Goal: Task Accomplishment & Management: Use online tool/utility

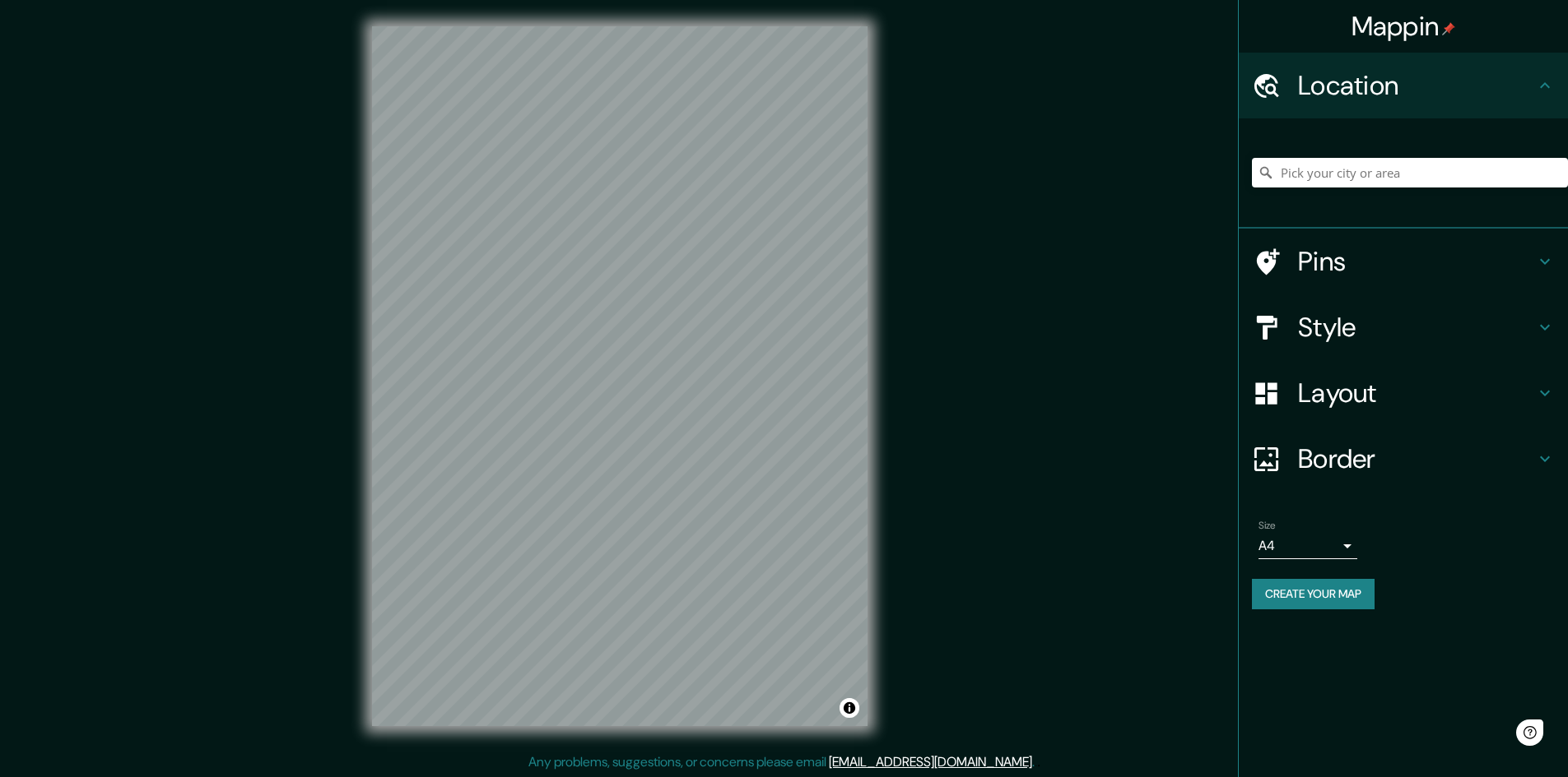
click at [367, 357] on div "© Mapbox © OpenStreetMap Improve this map" at bounding box center [619, 376] width 548 height 753
click at [1360, 341] on h4 "Style" at bounding box center [1416, 327] width 237 height 33
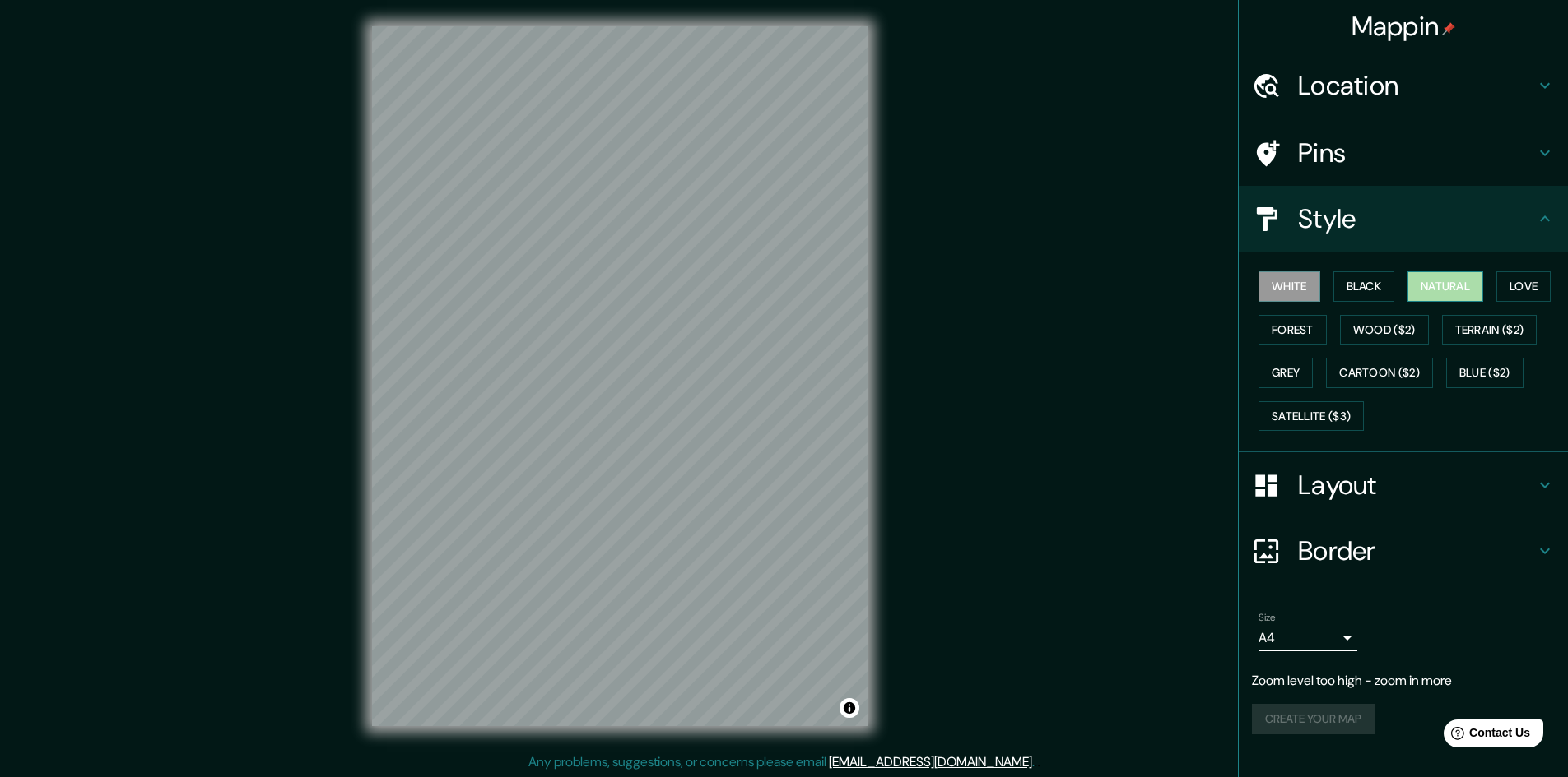
click at [1432, 280] on button "Natural" at bounding box center [1446, 286] width 76 height 31
click at [887, 400] on div "© Mapbox © OpenStreetMap Improve this map" at bounding box center [619, 376] width 548 height 753
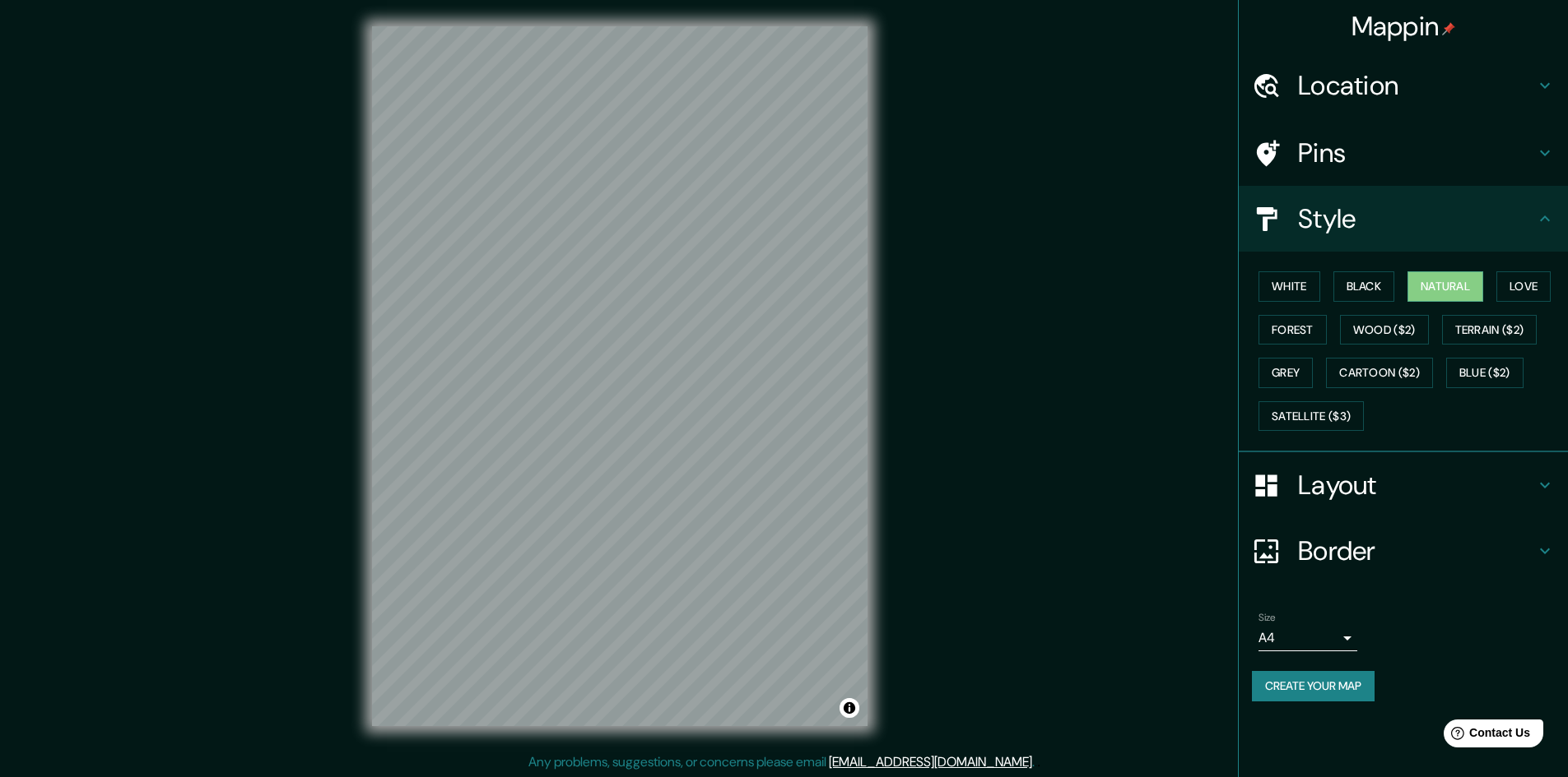
click at [1394, 520] on div "Border" at bounding box center [1403, 551] width 329 height 66
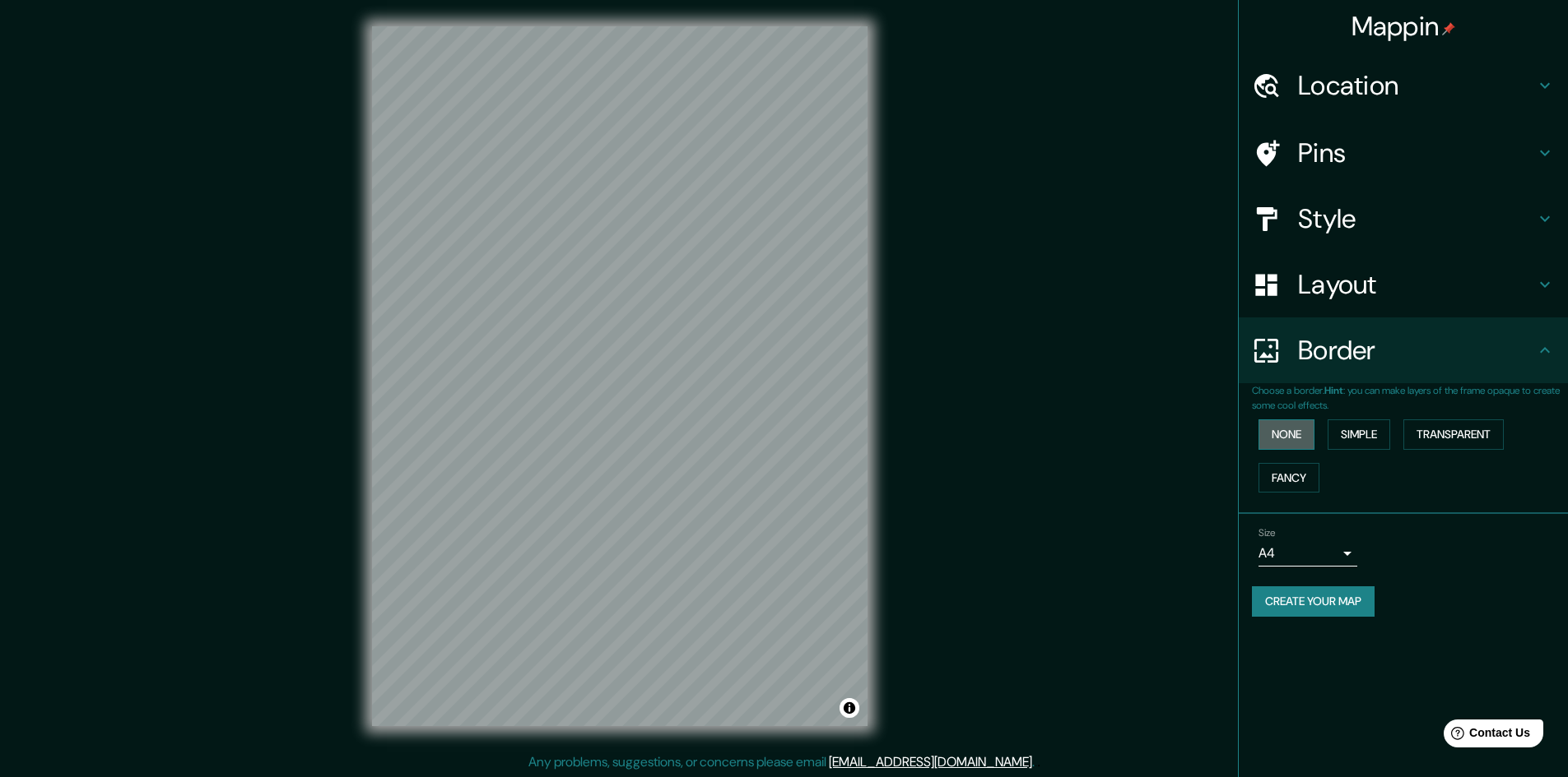
click at [1314, 438] on button "None" at bounding box center [1287, 435] width 56 height 31
click at [997, 436] on div "Mappin Location Pins Style Layout Border Choose a border. Hint : you can make l…" at bounding box center [784, 389] width 1568 height 779
click at [1371, 431] on button "Simple" at bounding box center [1359, 435] width 63 height 31
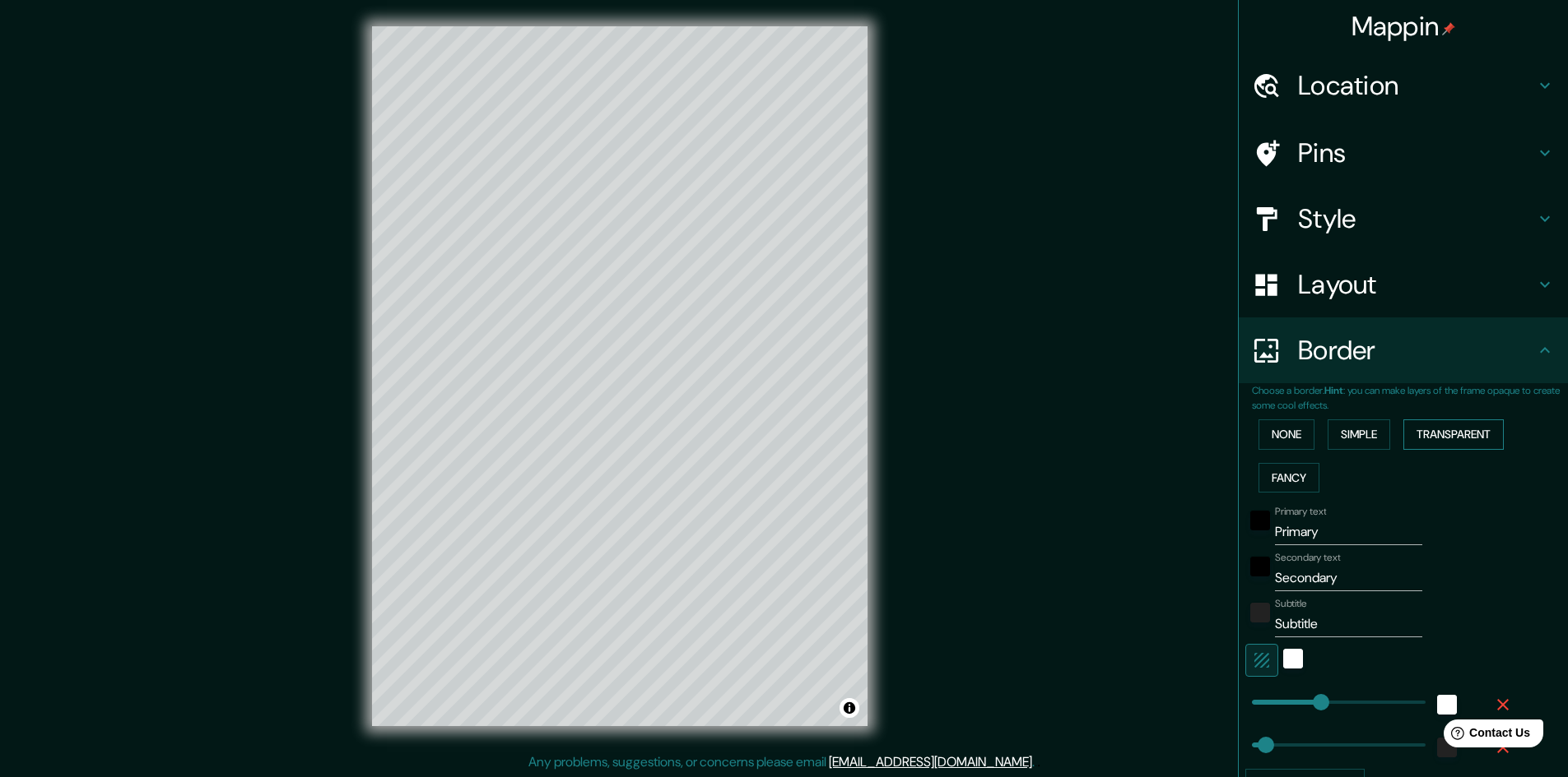
click at [1425, 430] on button "Transparent" at bounding box center [1453, 435] width 100 height 31
click at [1284, 471] on button "Fancy" at bounding box center [1289, 478] width 61 height 31
click at [1261, 440] on button "None" at bounding box center [1287, 435] width 56 height 31
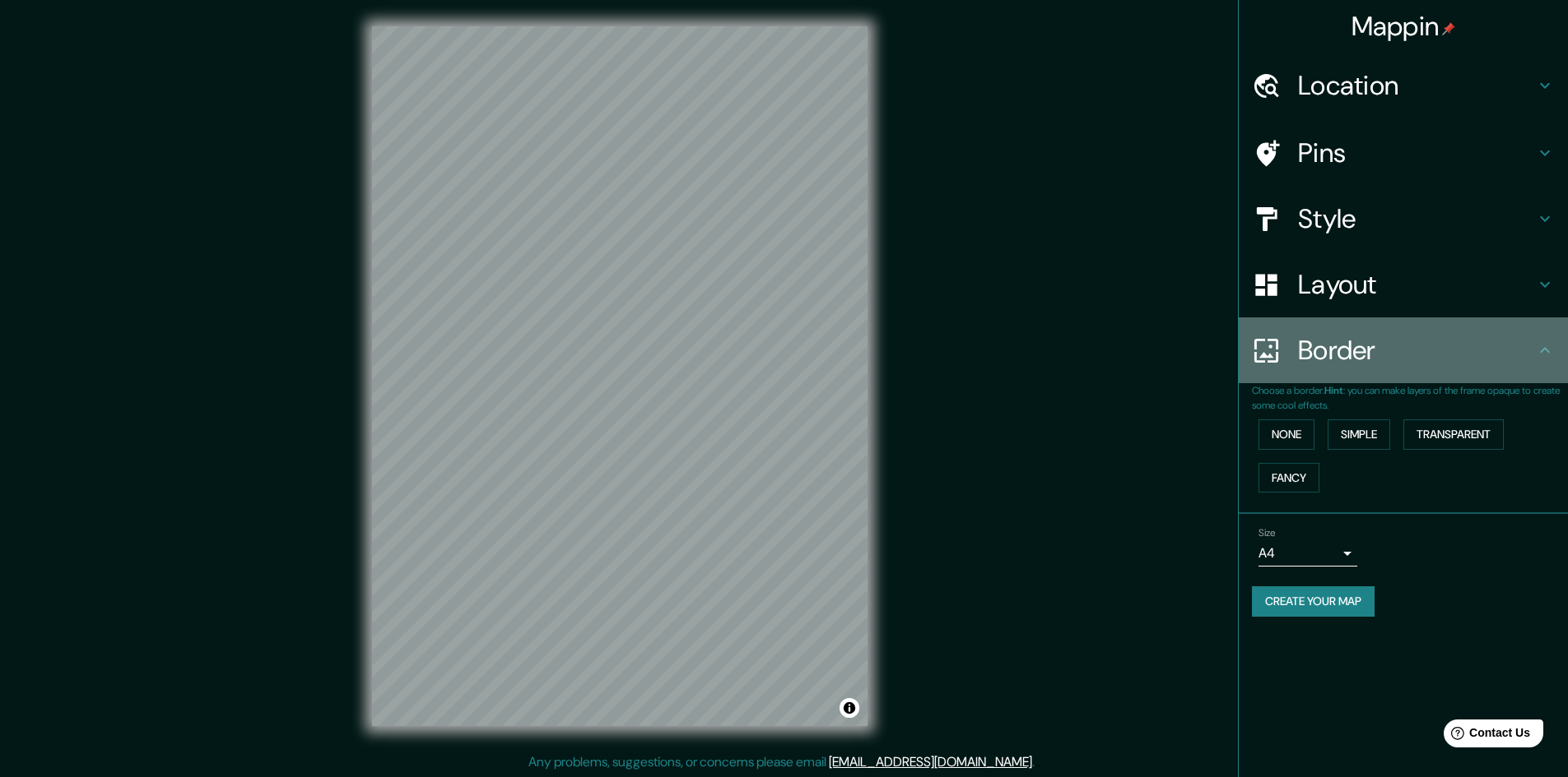
click at [1341, 380] on div "Border" at bounding box center [1403, 350] width 329 height 66
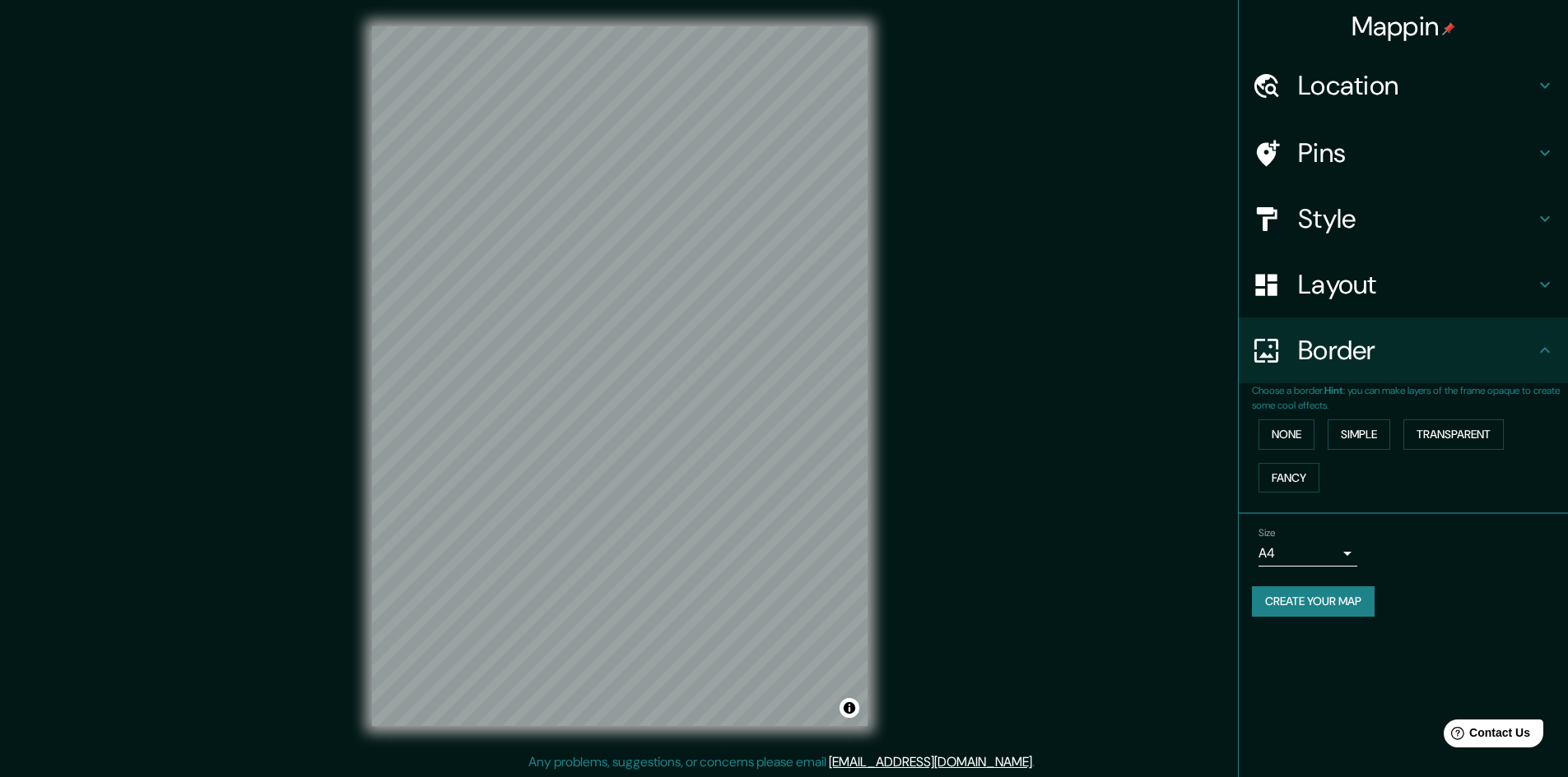
click at [1353, 316] on div "Layout" at bounding box center [1403, 285] width 329 height 66
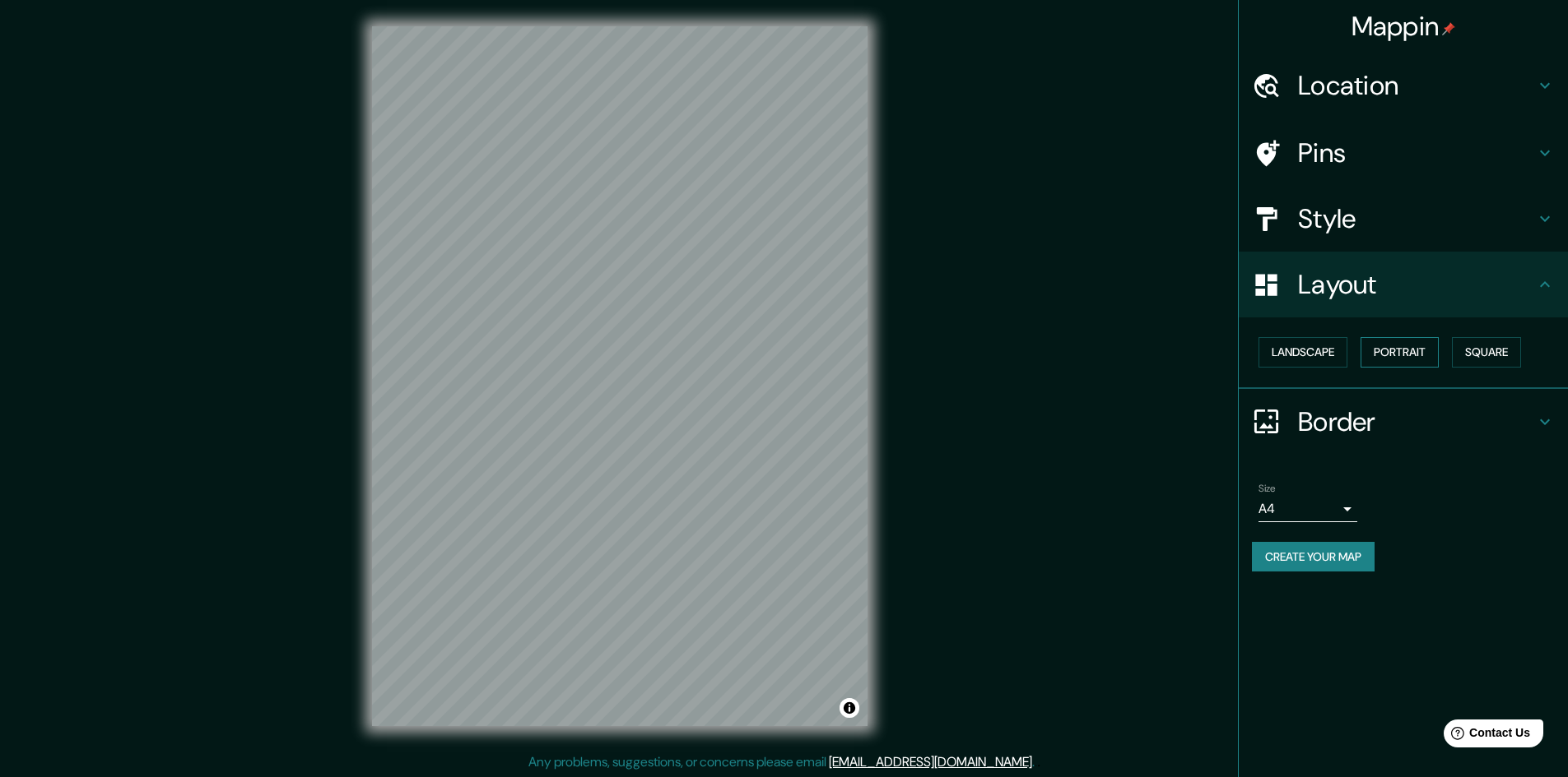
click at [1420, 351] on button "Portrait" at bounding box center [1399, 352] width 79 height 31
click at [1328, 351] on button "Landscape" at bounding box center [1303, 352] width 88 height 31
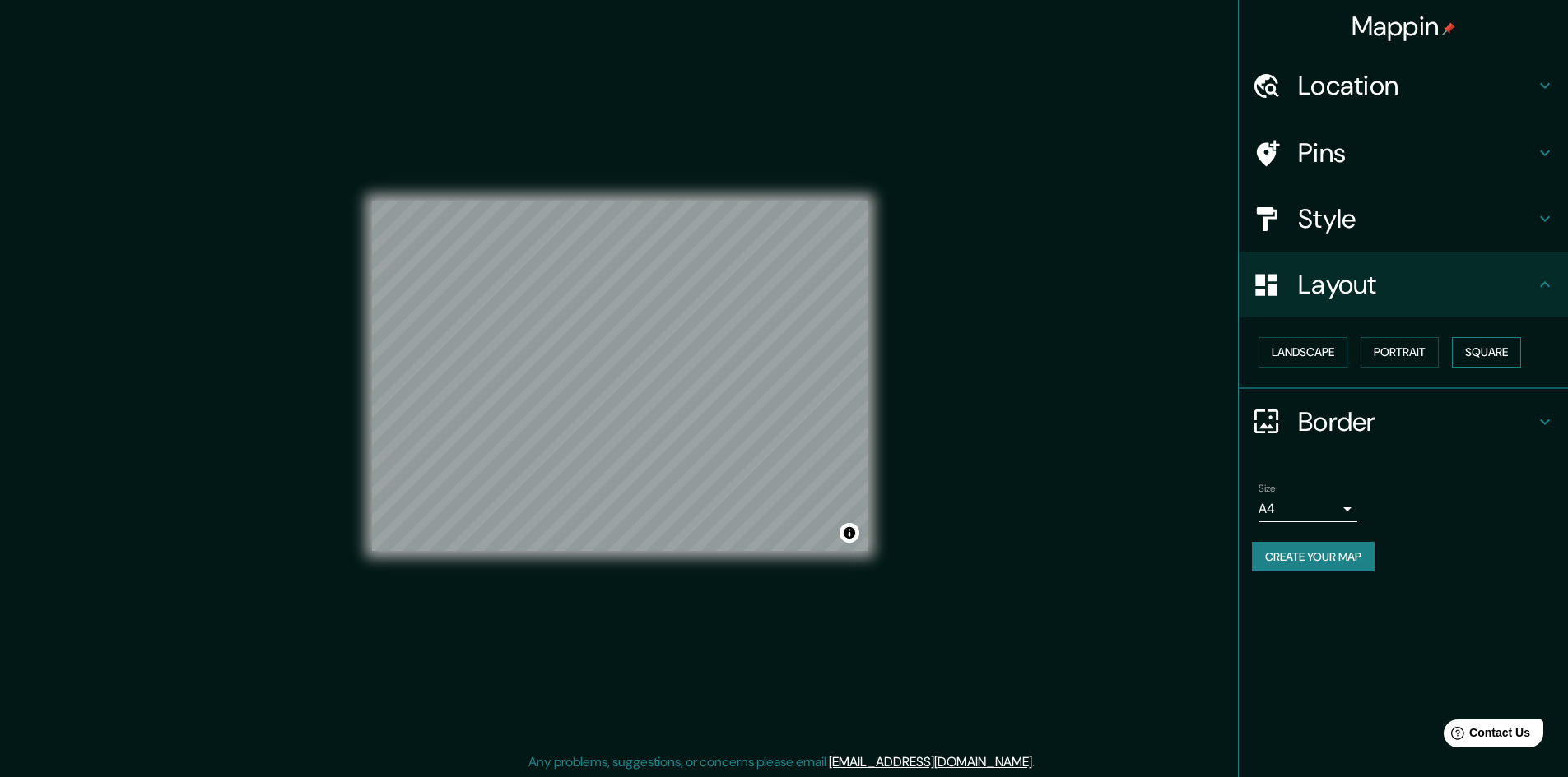
click at [1502, 353] on button "Square" at bounding box center [1487, 352] width 69 height 31
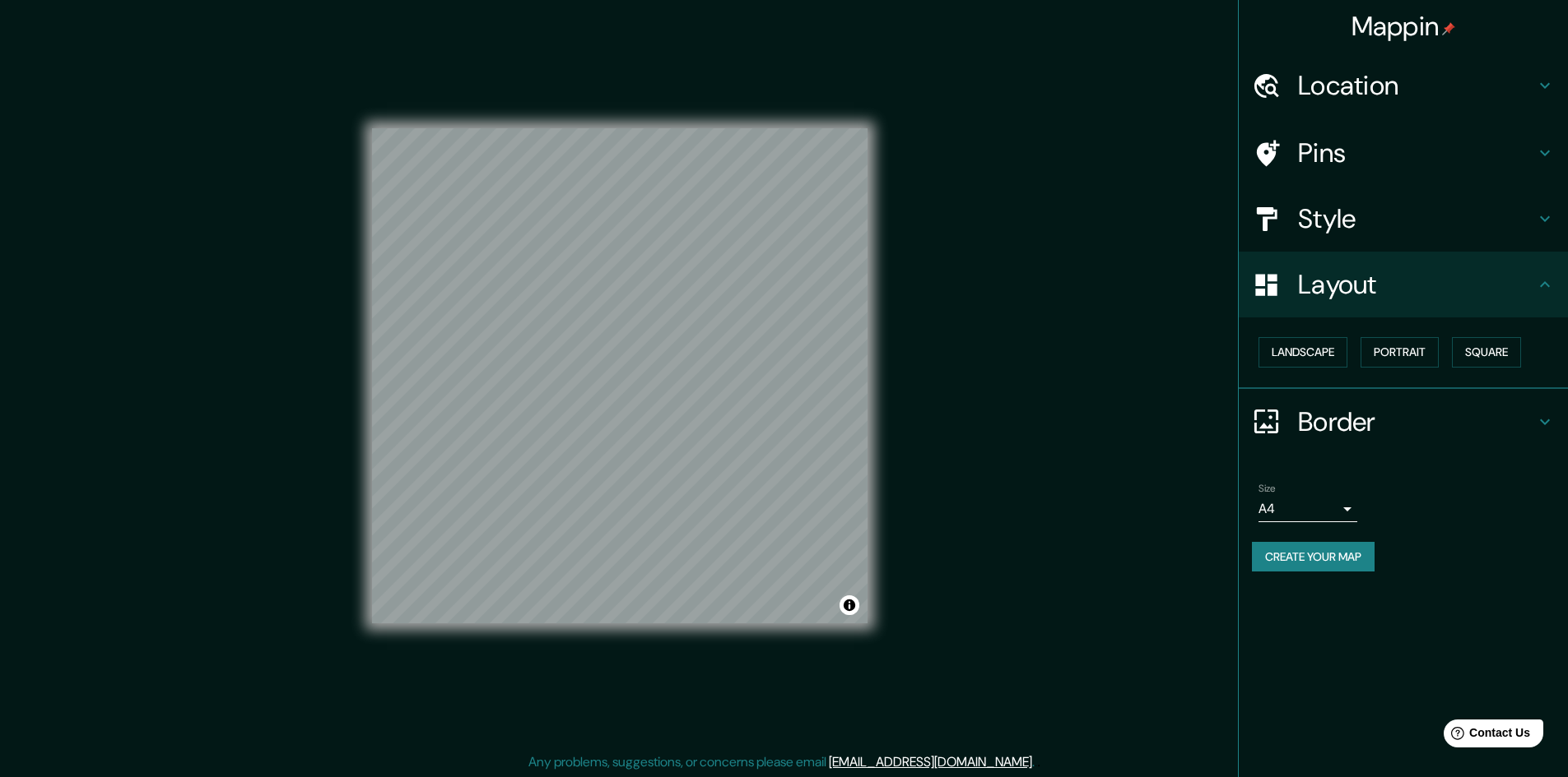
click at [1347, 562] on button "Create your map" at bounding box center [1313, 557] width 122 height 31
click at [1331, 561] on div "Create your map" at bounding box center [1403, 557] width 303 height 31
click at [1452, 527] on div "Size A4 single" at bounding box center [1403, 503] width 303 height 53
click at [1328, 564] on div "Create your map" at bounding box center [1403, 557] width 303 height 31
click at [1328, 554] on div "Create your map" at bounding box center [1403, 557] width 303 height 31
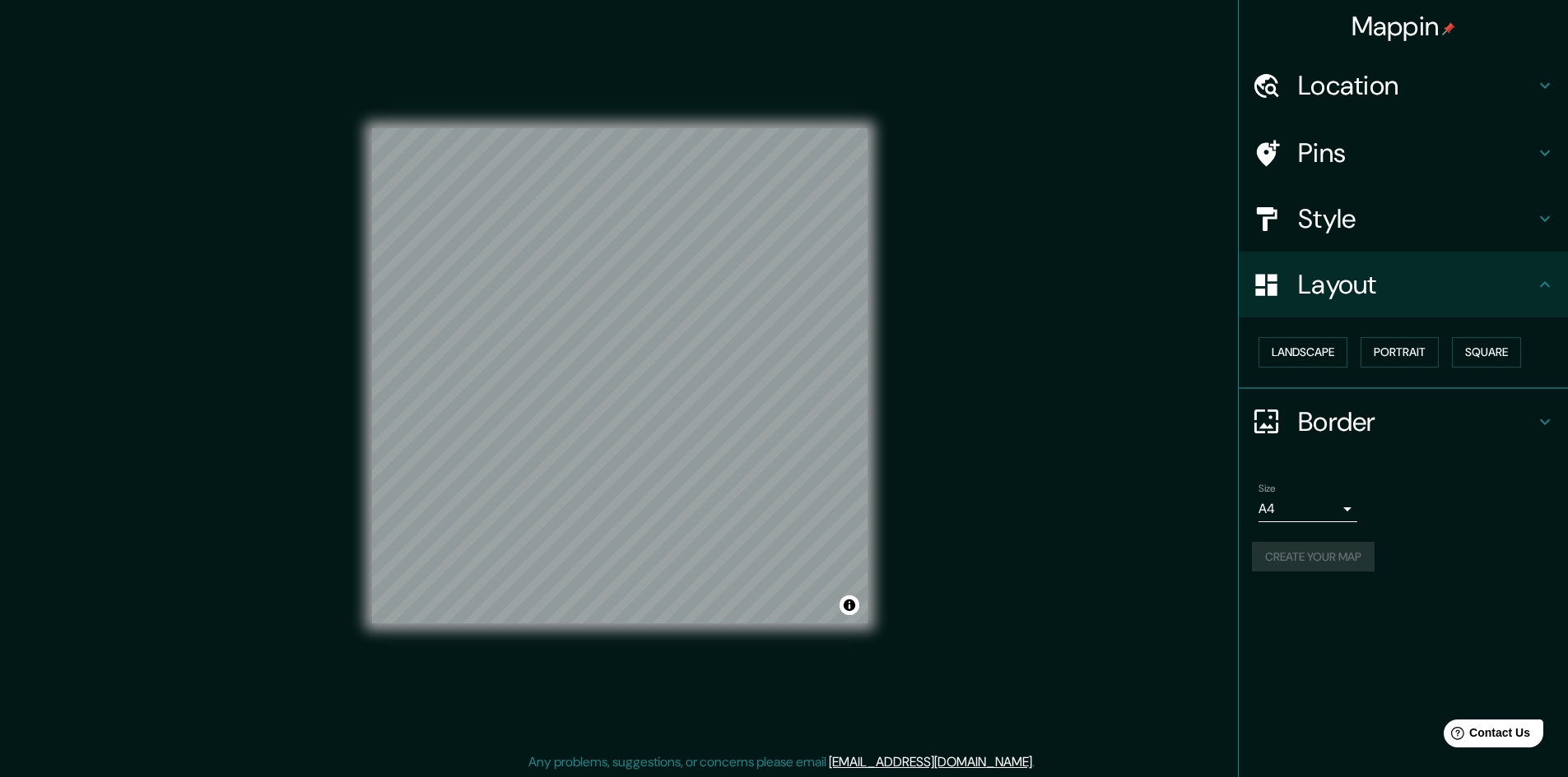
click at [1328, 554] on div "Create your map" at bounding box center [1403, 557] width 303 height 31
click at [1335, 557] on div "Create your map" at bounding box center [1403, 557] width 303 height 31
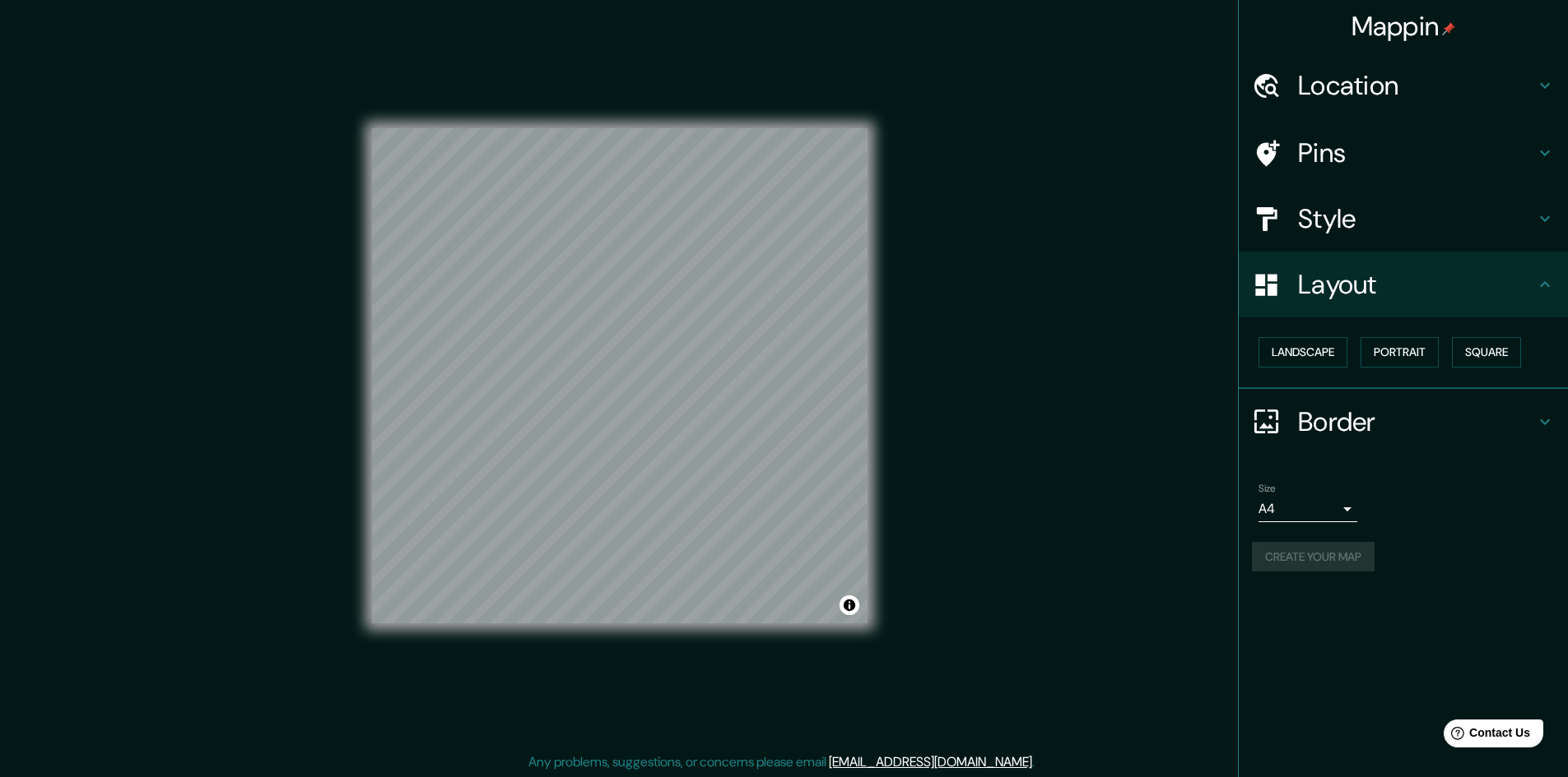
click at [1394, 256] on div "Layout" at bounding box center [1403, 285] width 329 height 66
click at [1399, 287] on h4 "Layout" at bounding box center [1416, 284] width 237 height 33
click at [1354, 551] on button "Create your map" at bounding box center [1313, 557] width 122 height 31
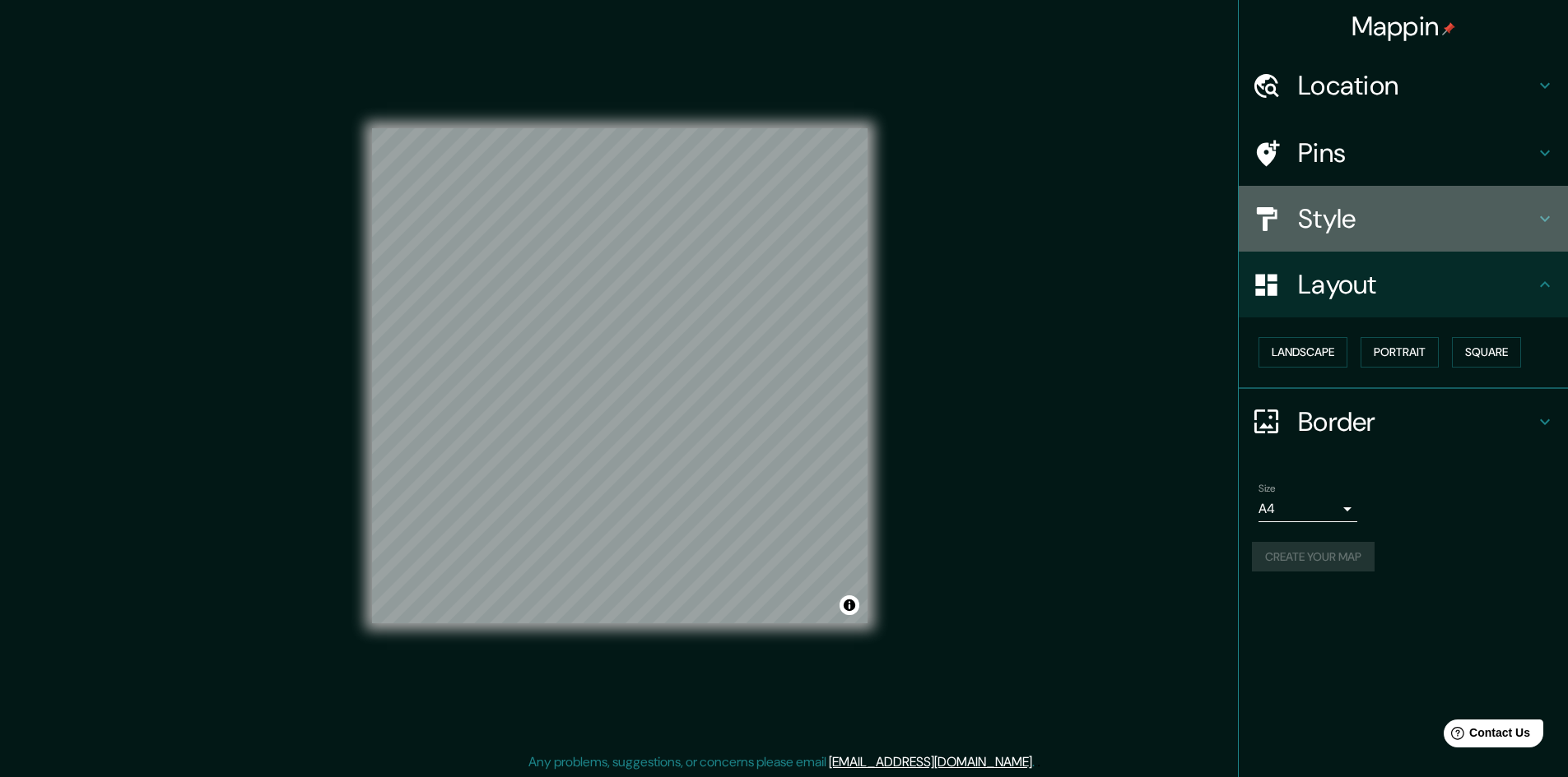
click at [1360, 242] on div "Style" at bounding box center [1403, 219] width 329 height 66
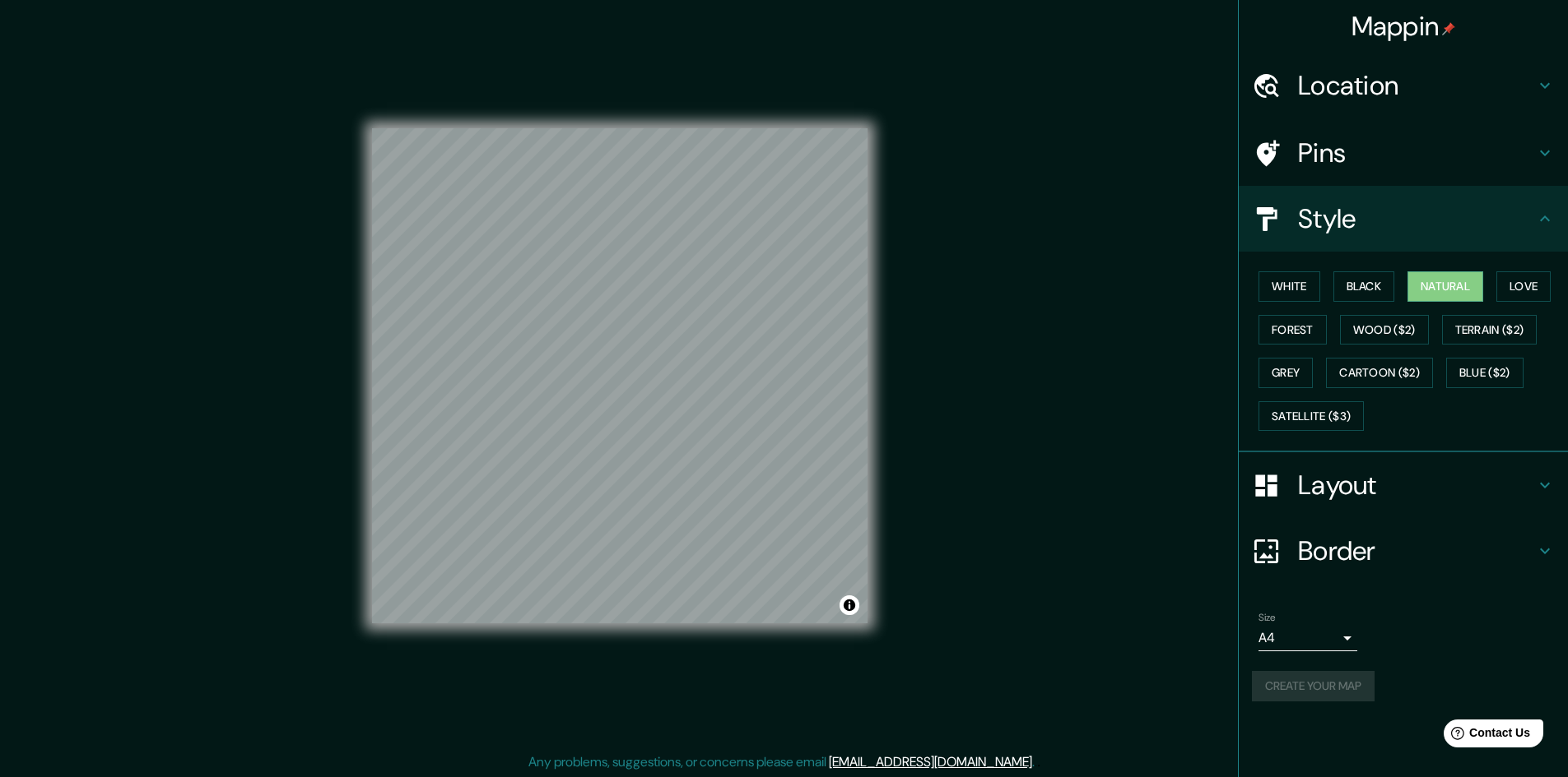
click at [1367, 228] on h4 "Style" at bounding box center [1416, 219] width 237 height 33
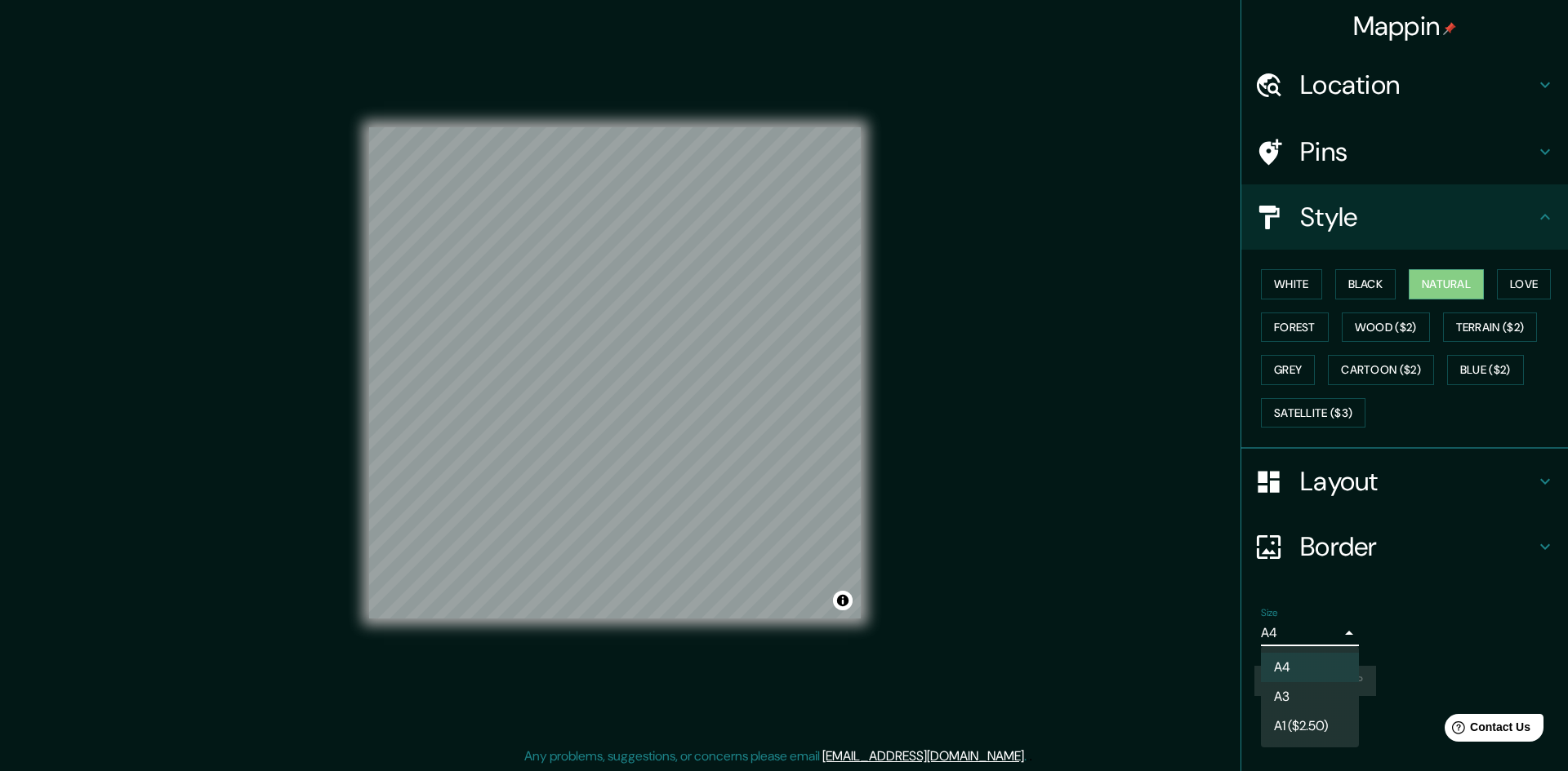
click at [1327, 634] on body "Mappin Location Pins Style White Black Natural Love Forest Wood ($2) Terrain ($…" at bounding box center [784, 386] width 1568 height 771
click at [1310, 692] on li "A3" at bounding box center [1310, 697] width 98 height 30
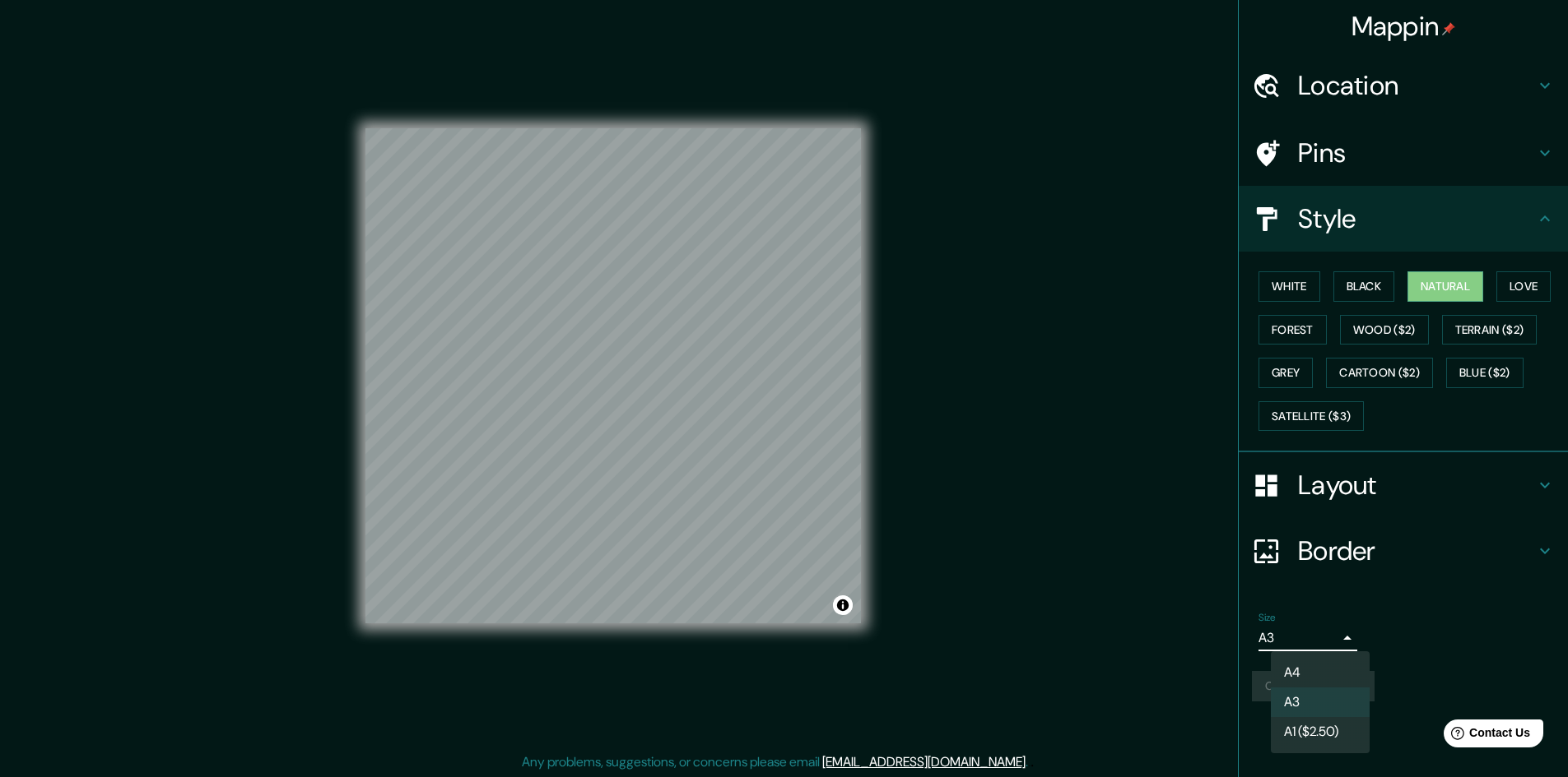
click at [1322, 644] on body "Mappin Location Pins Style White Black Natural Love Forest Wood ($2) Terrain ($…" at bounding box center [784, 388] width 1568 height 777
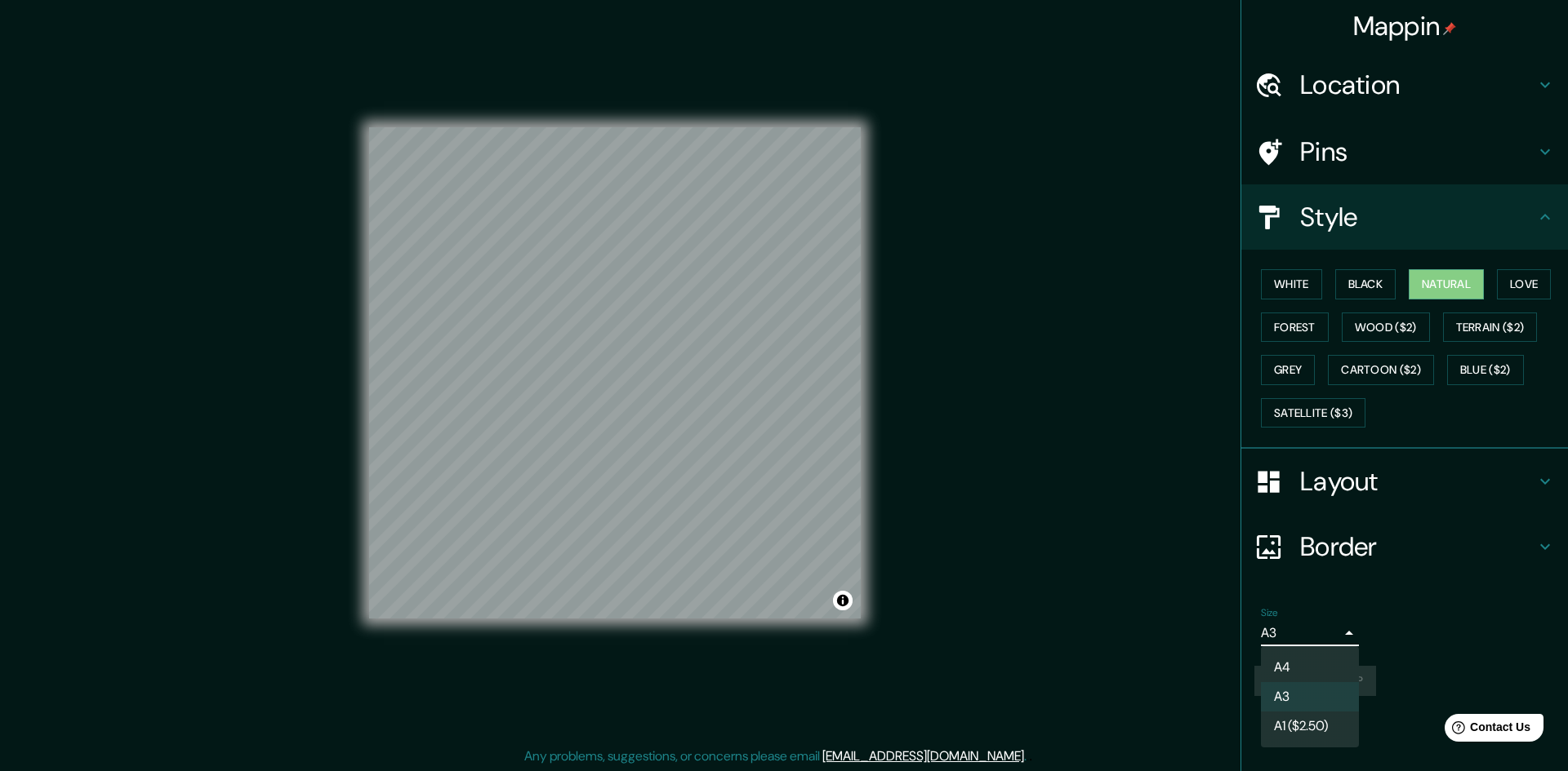
click at [1450, 648] on div at bounding box center [784, 386] width 1568 height 771
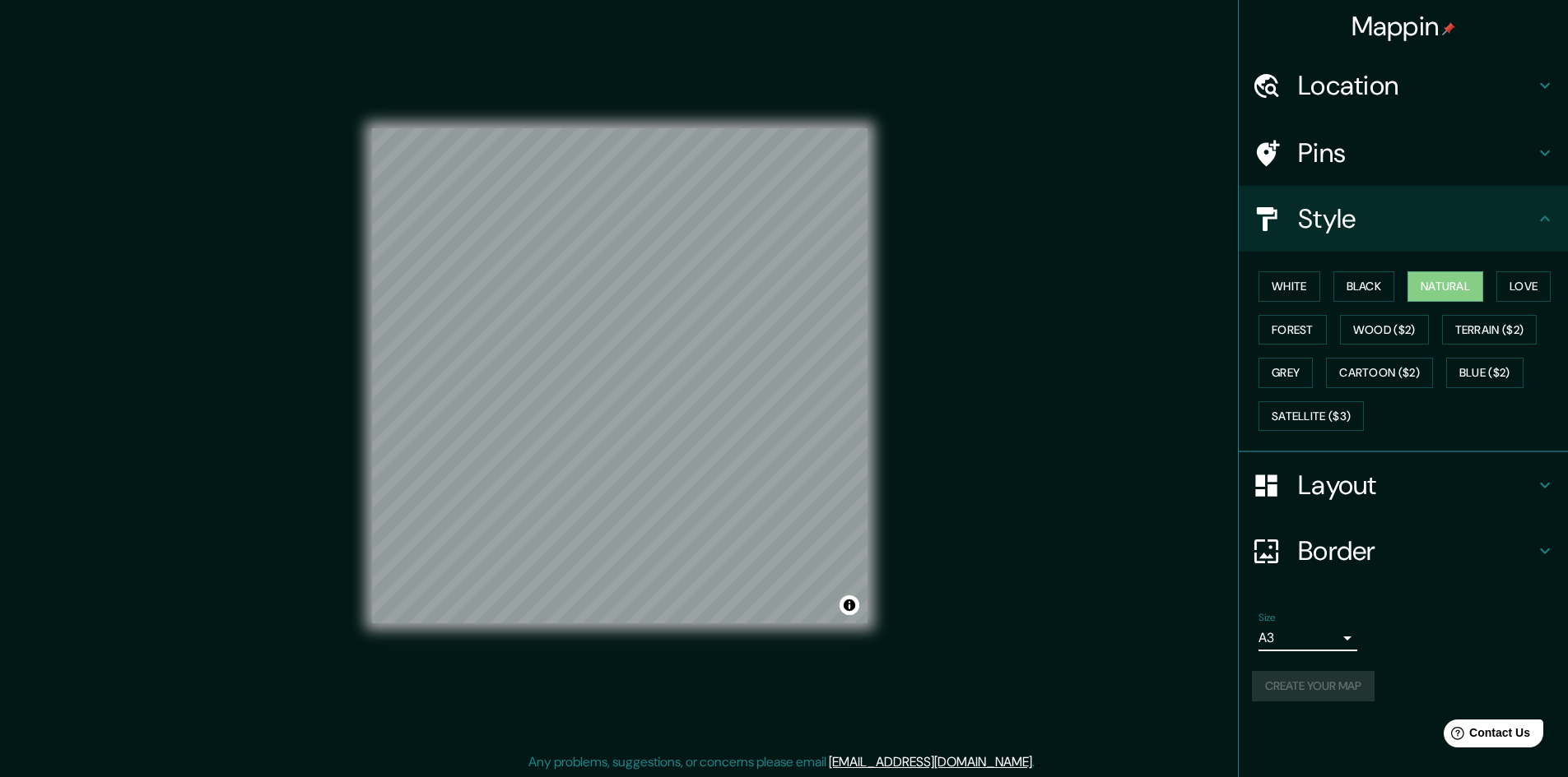
click at [1328, 679] on div "Create your map" at bounding box center [1403, 686] width 303 height 31
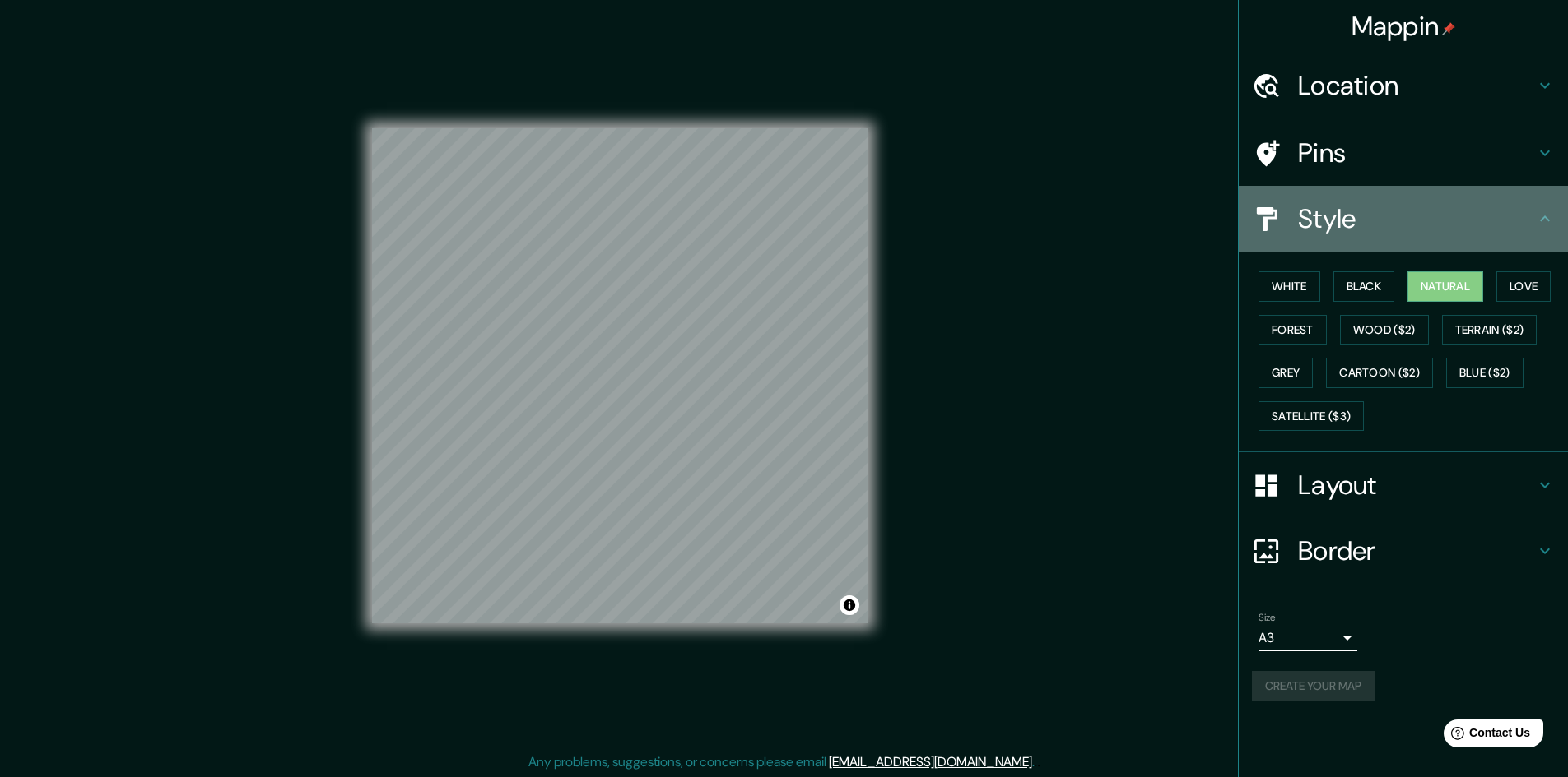
click at [1389, 228] on h4 "Style" at bounding box center [1416, 219] width 237 height 33
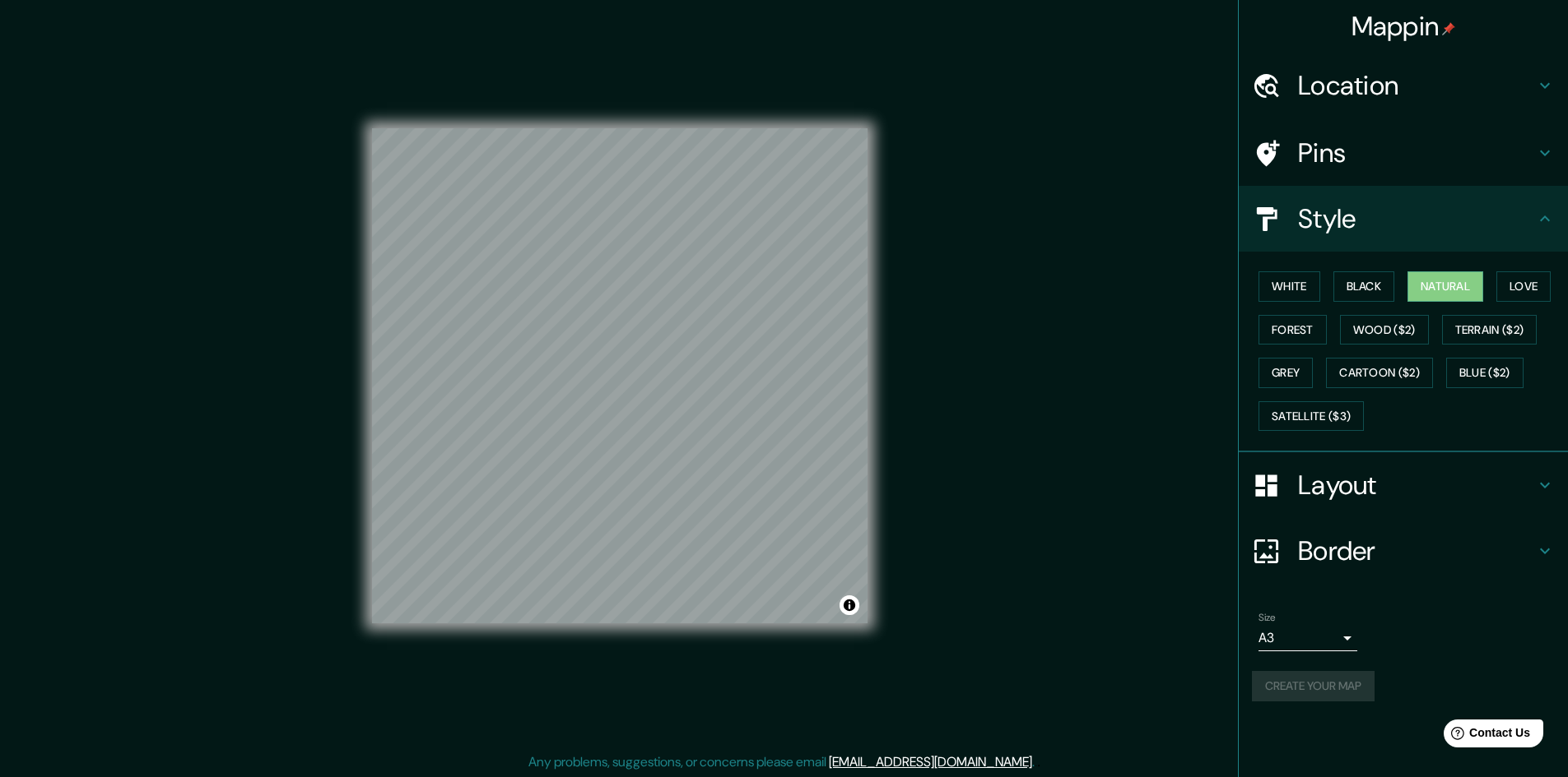
click at [1390, 217] on h4 "Style" at bounding box center [1416, 219] width 237 height 33
click at [1373, 489] on h4 "Layout" at bounding box center [1416, 485] width 237 height 33
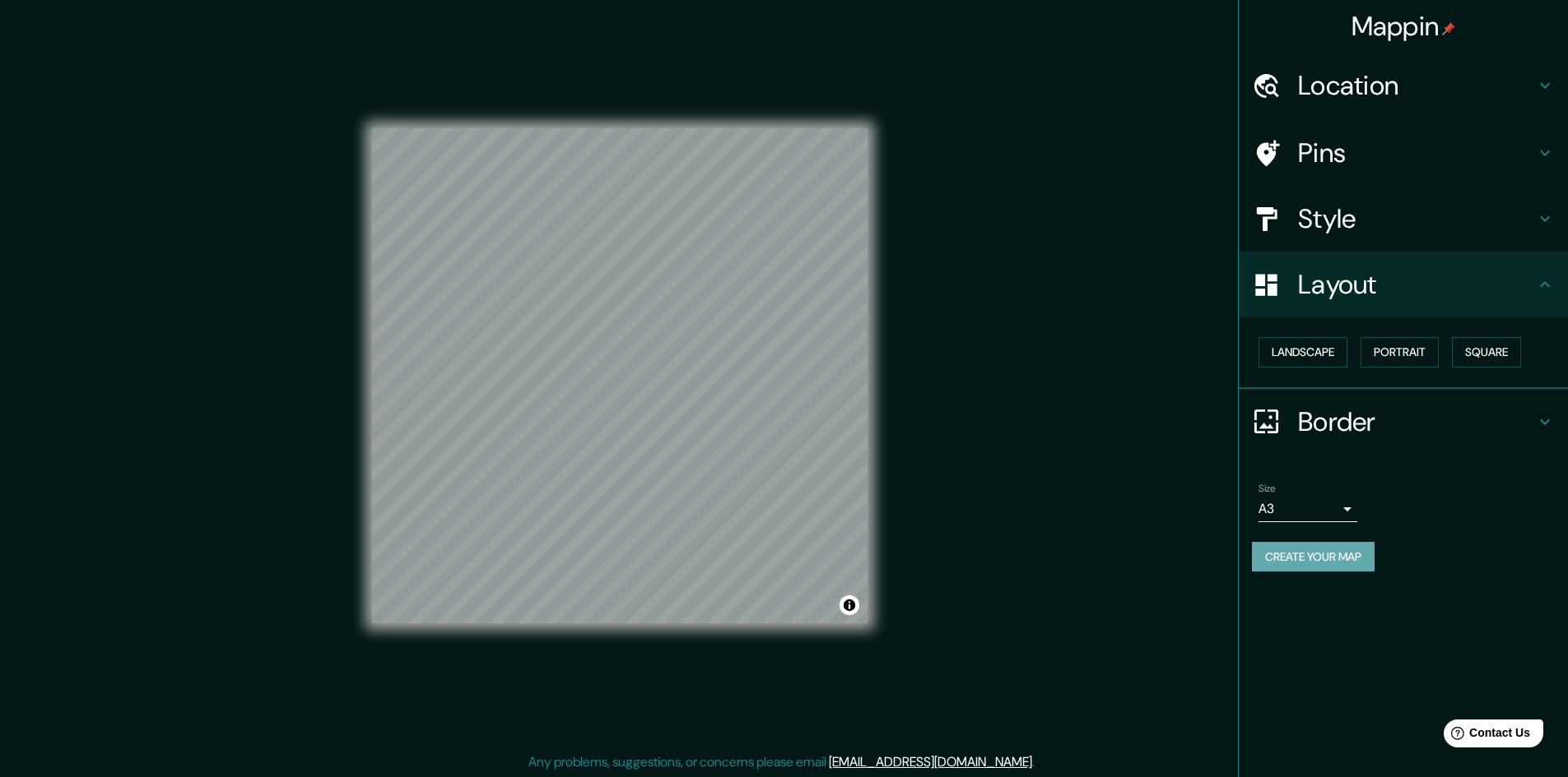
click at [1328, 552] on button "Create your map" at bounding box center [1313, 557] width 122 height 31
